Goal: Task Accomplishment & Management: Use online tool/utility

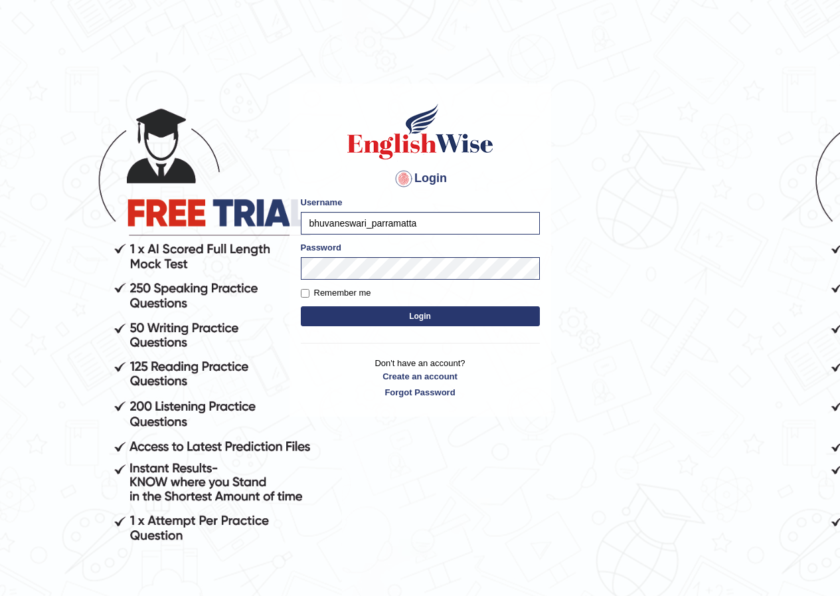
type input "bhuvaneswari_parramatta"
click at [440, 319] on button "Login" at bounding box center [420, 316] width 239 height 20
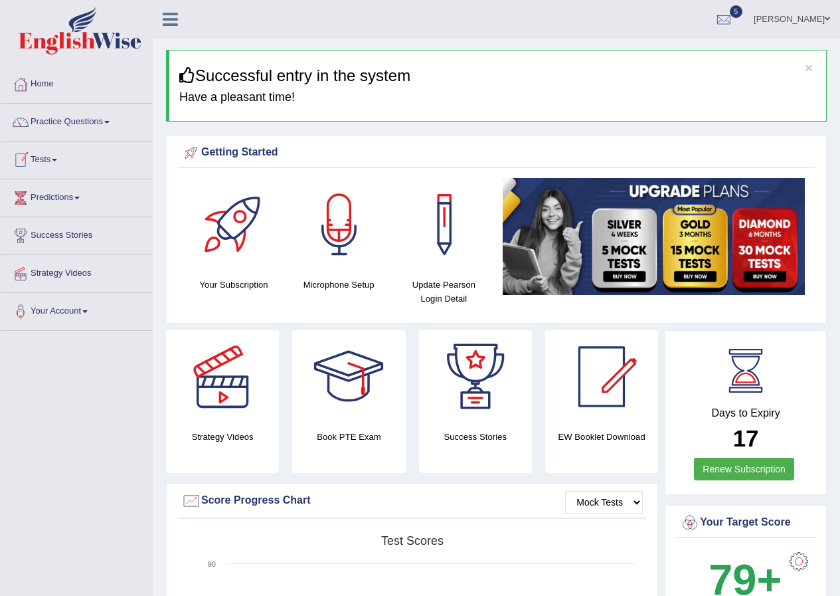
click at [59, 155] on link "Tests" at bounding box center [76, 157] width 151 height 33
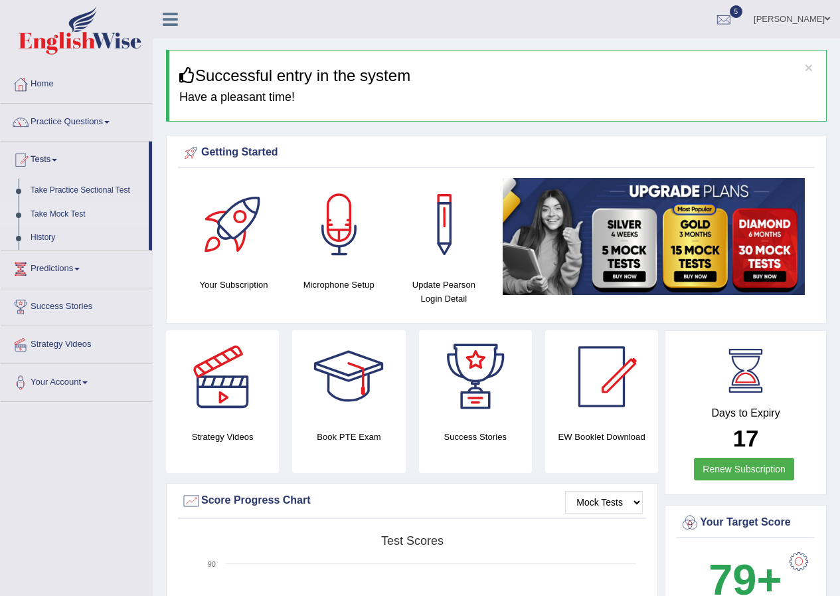
click at [64, 210] on link "Take Mock Test" at bounding box center [87, 214] width 124 height 24
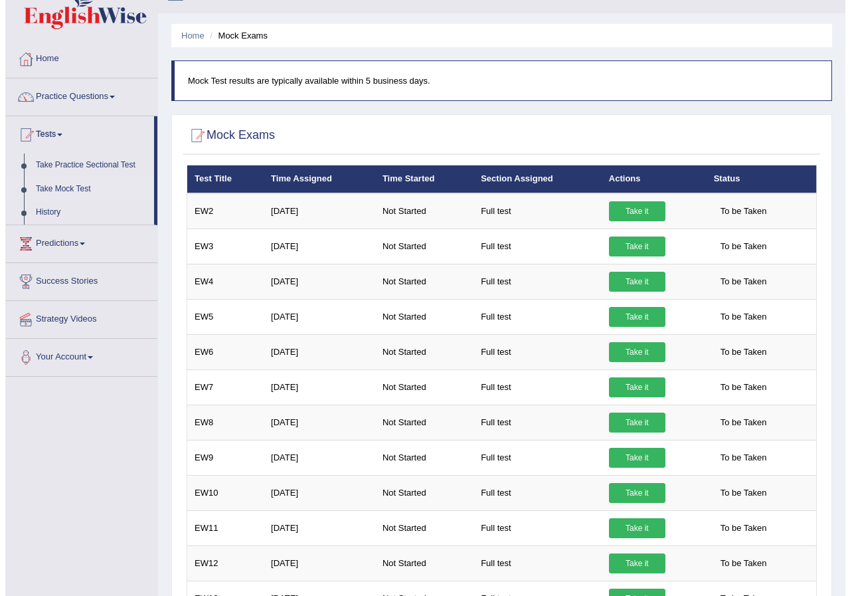
scroll to position [25, 0]
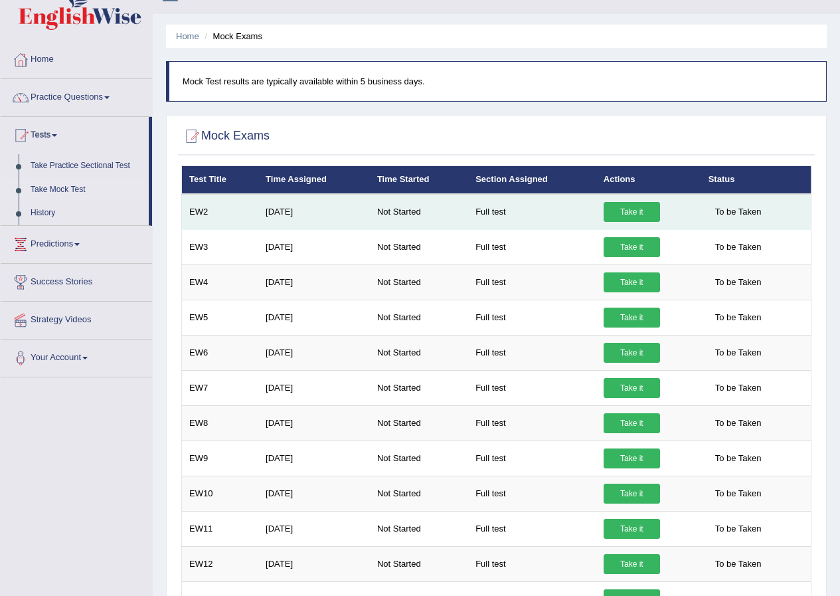
click at [631, 214] on link "Take it" at bounding box center [631, 212] width 56 height 20
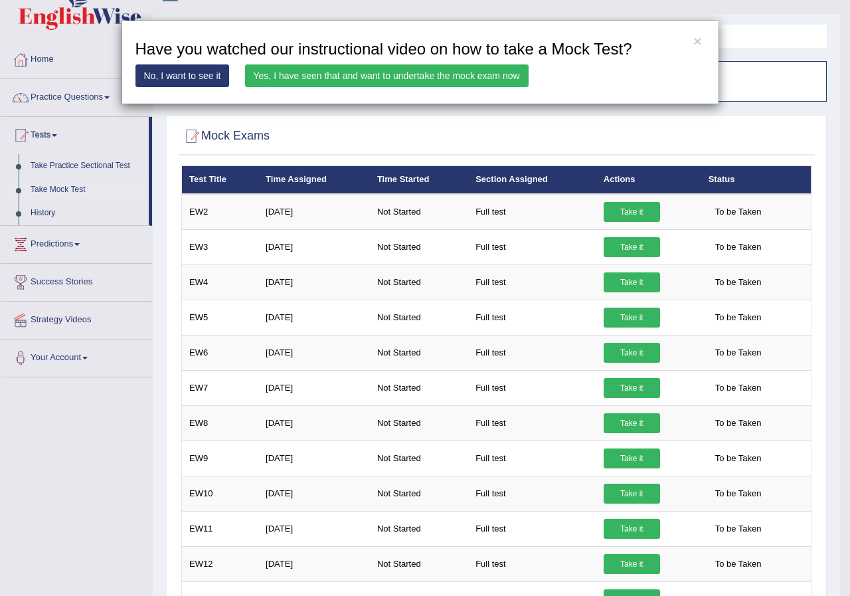
click at [386, 75] on link "Yes, I have seen that and want to undertake the mock exam now" at bounding box center [386, 75] width 283 height 23
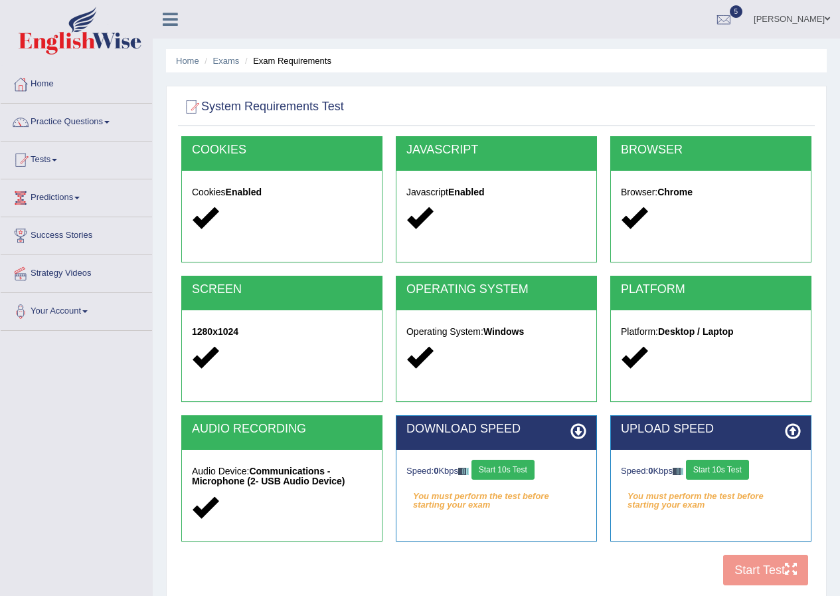
click at [513, 474] on button "Start 10s Test" at bounding box center [502, 469] width 63 height 20
click at [728, 467] on button "Start 10s Test" at bounding box center [717, 469] width 63 height 20
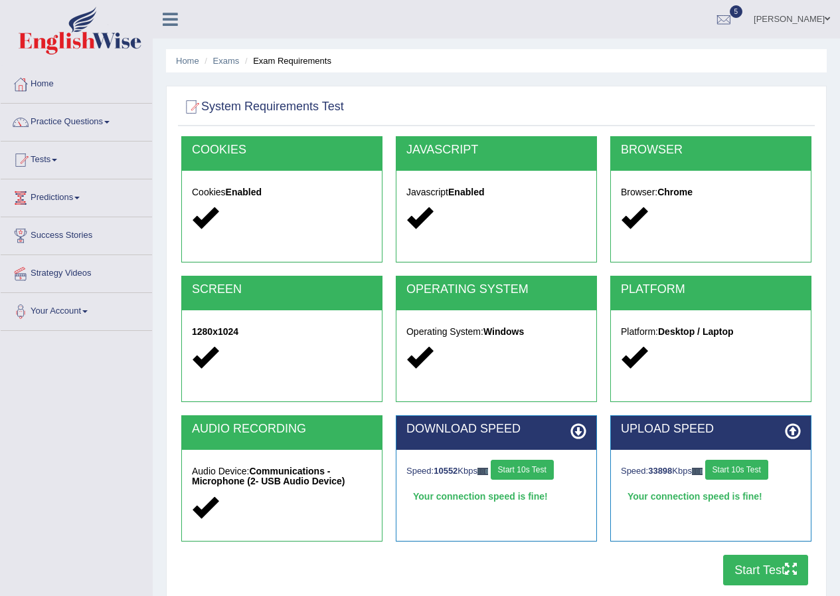
click at [762, 569] on button "Start Test" at bounding box center [765, 569] width 85 height 31
